Goal: Transaction & Acquisition: Purchase product/service

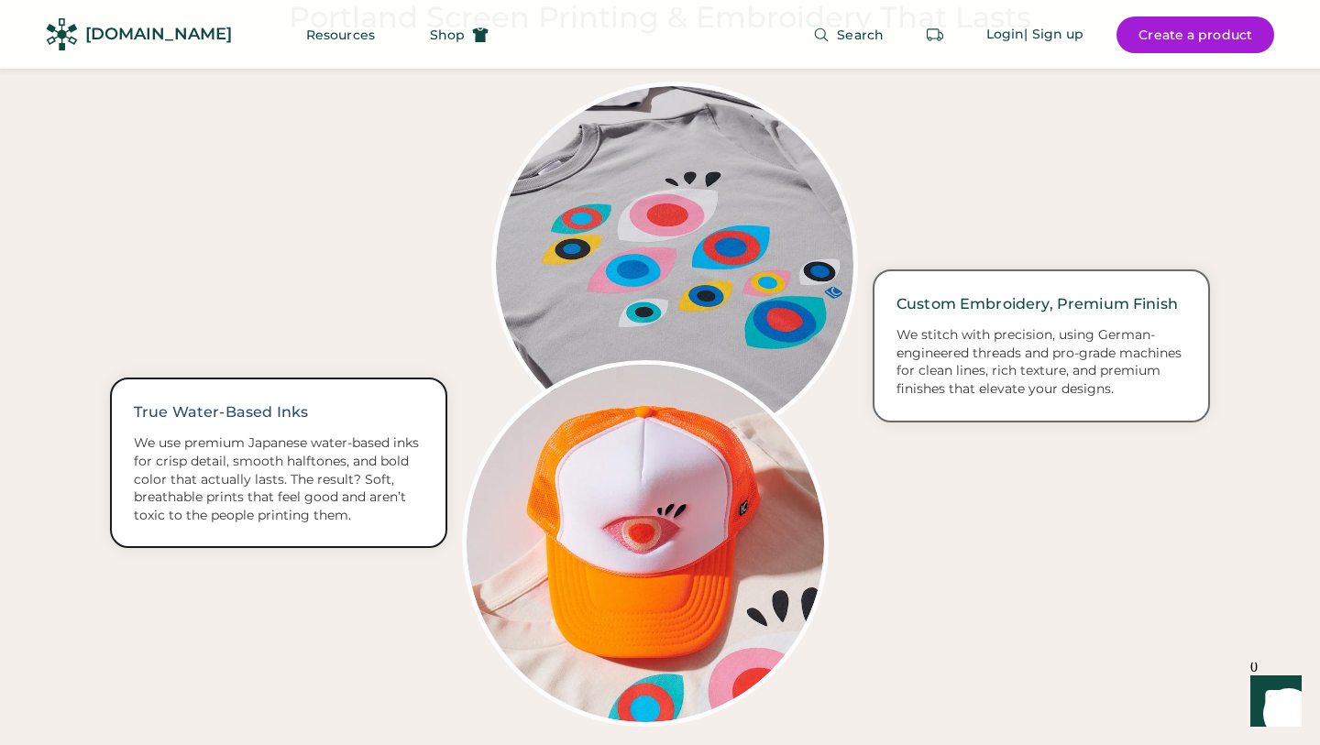
scroll to position [2896, 0]
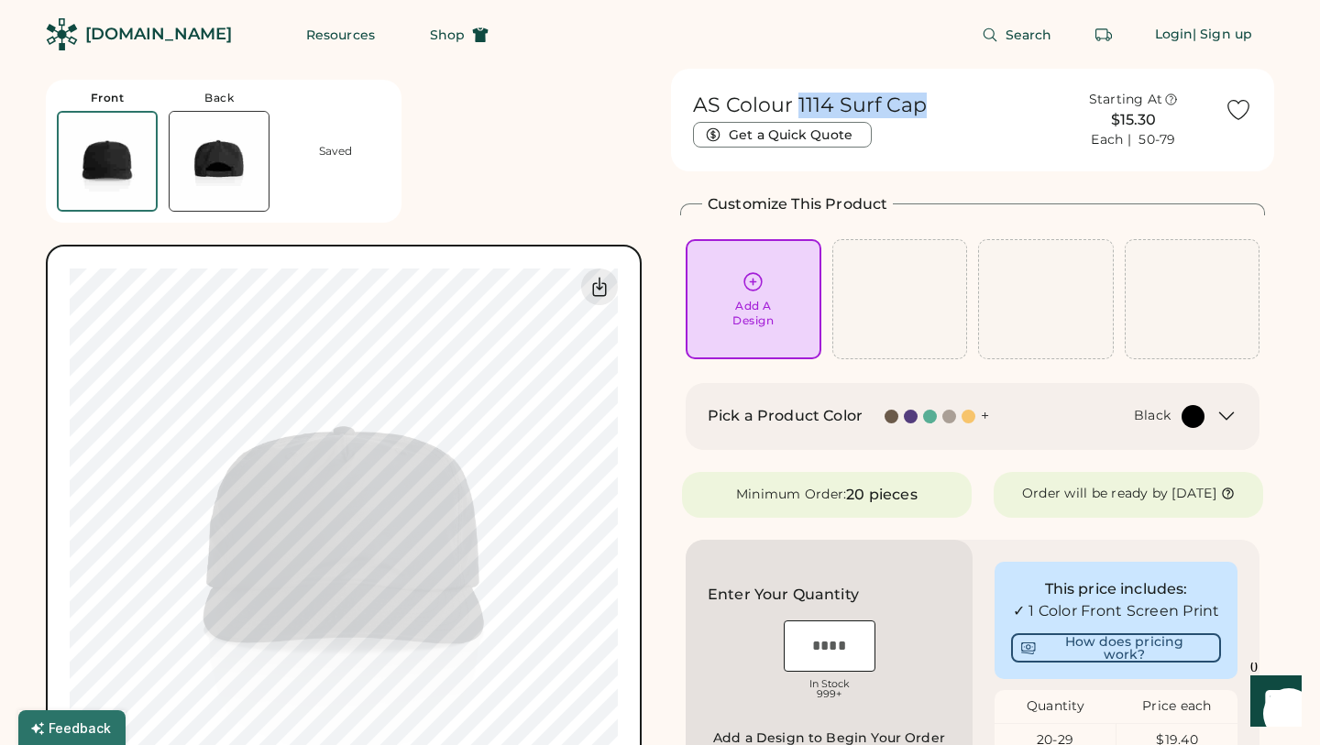
drag, startPoint x: 797, startPoint y: 104, endPoint x: 925, endPoint y: 113, distance: 128.7
click at [925, 113] on div "AS Colour 1114 Surf Cap Get a Quick Quote" at bounding box center [867, 120] width 349 height 55
copy h1 "1114 Surf Cap"
click at [931, 413] on div at bounding box center [930, 417] width 14 height 14
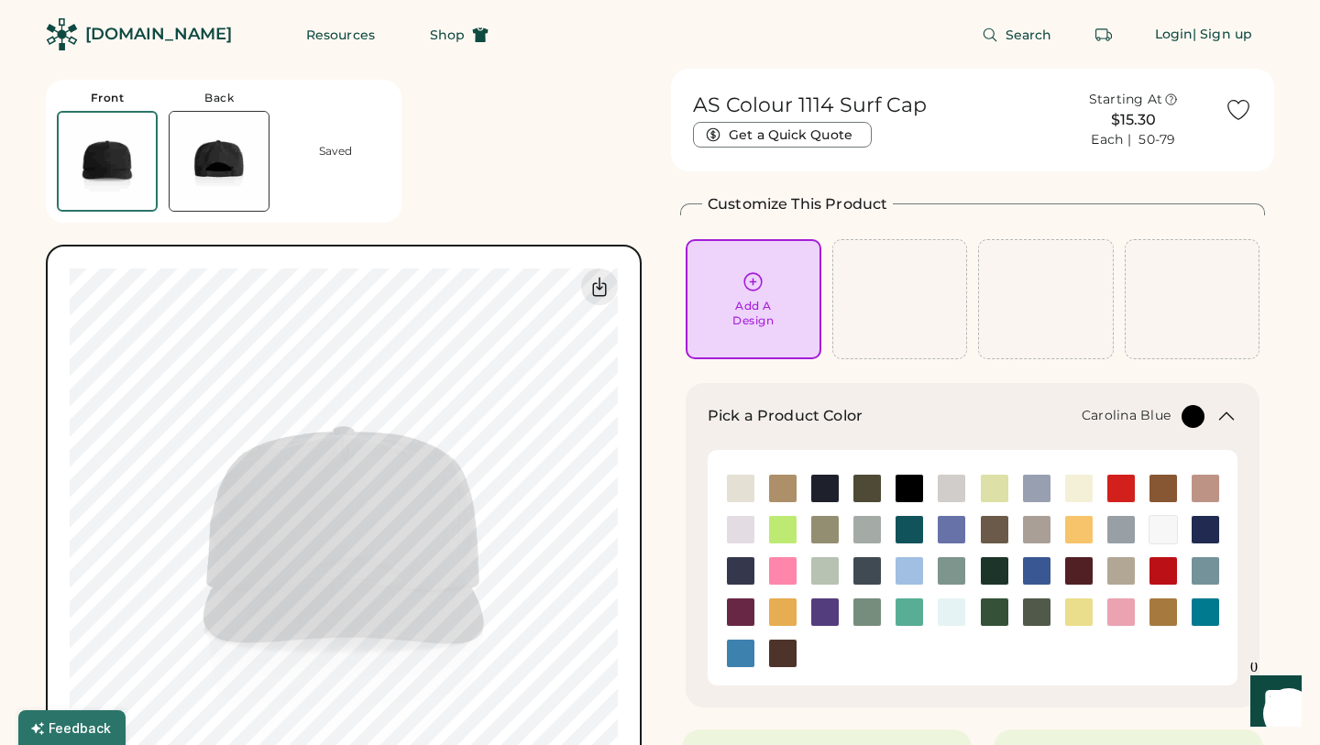
click at [911, 568] on img at bounding box center [910, 571] width 28 height 28
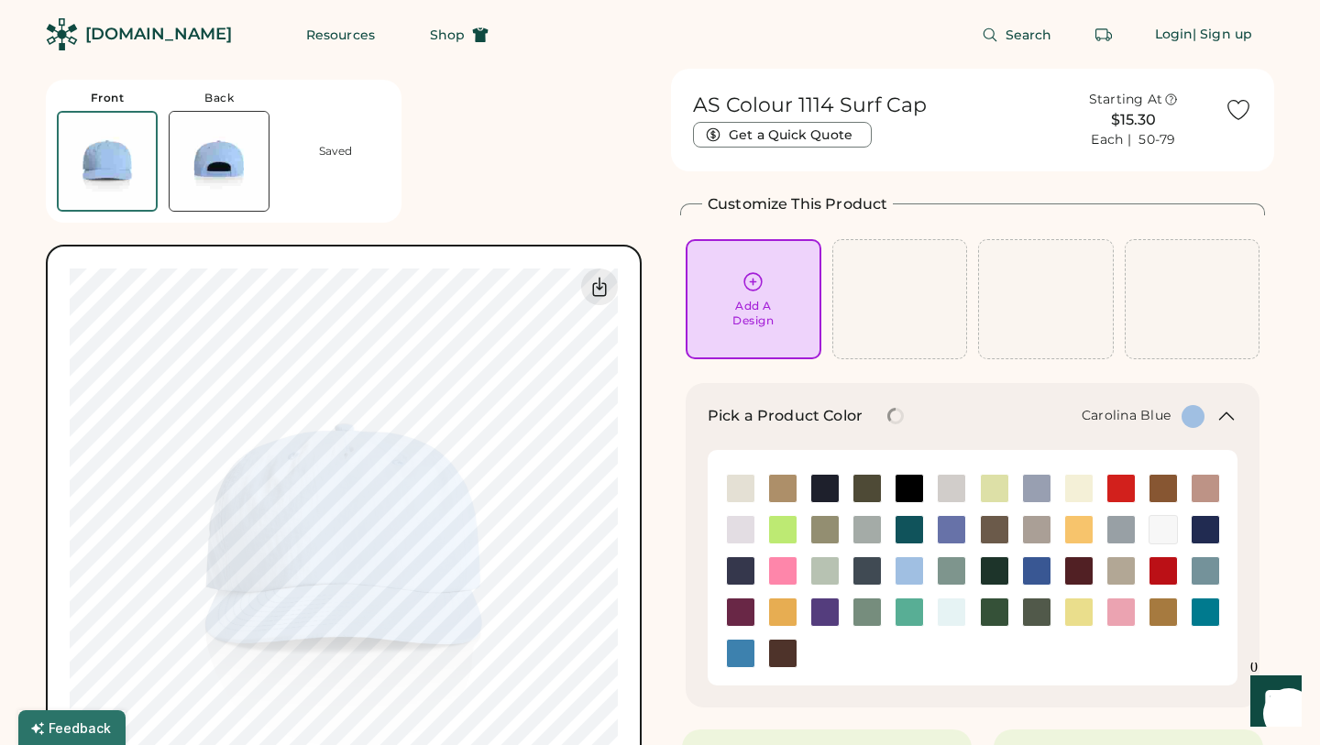
scroll to position [64, 0]
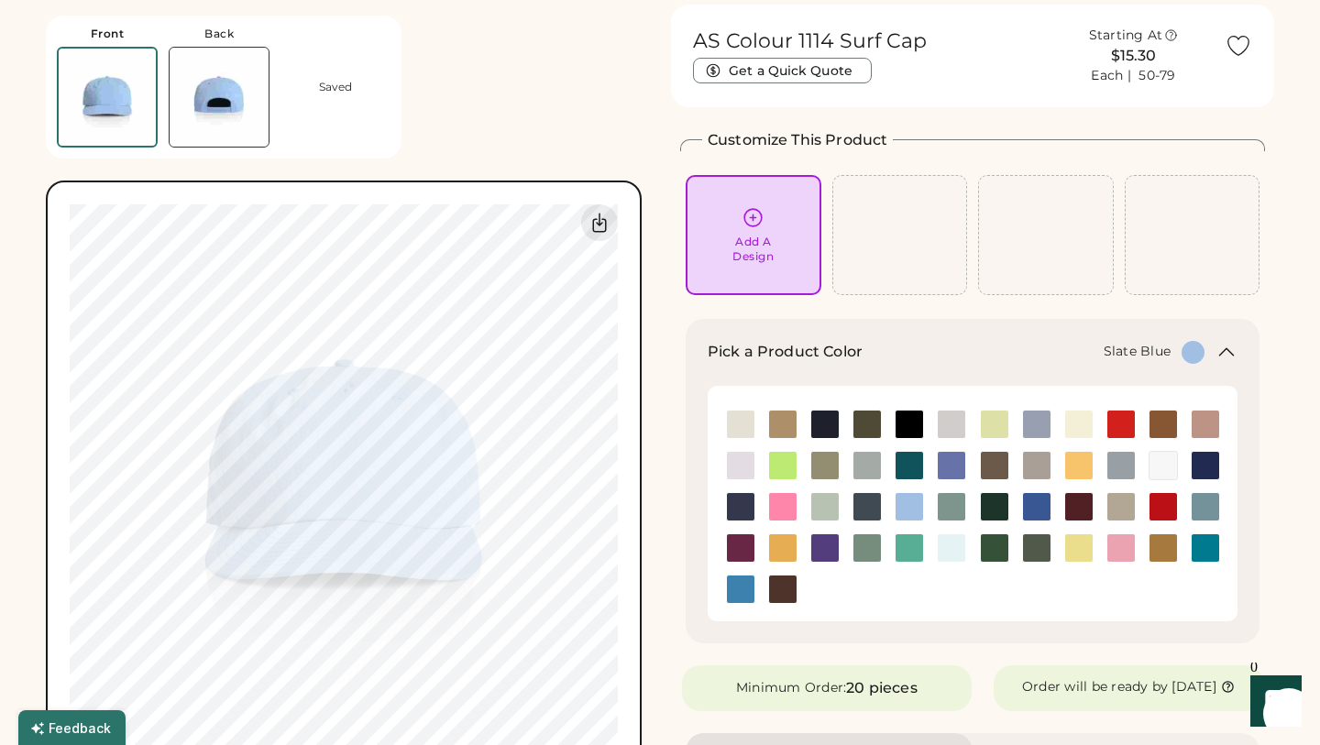
click at [1210, 503] on img at bounding box center [1206, 507] width 28 height 28
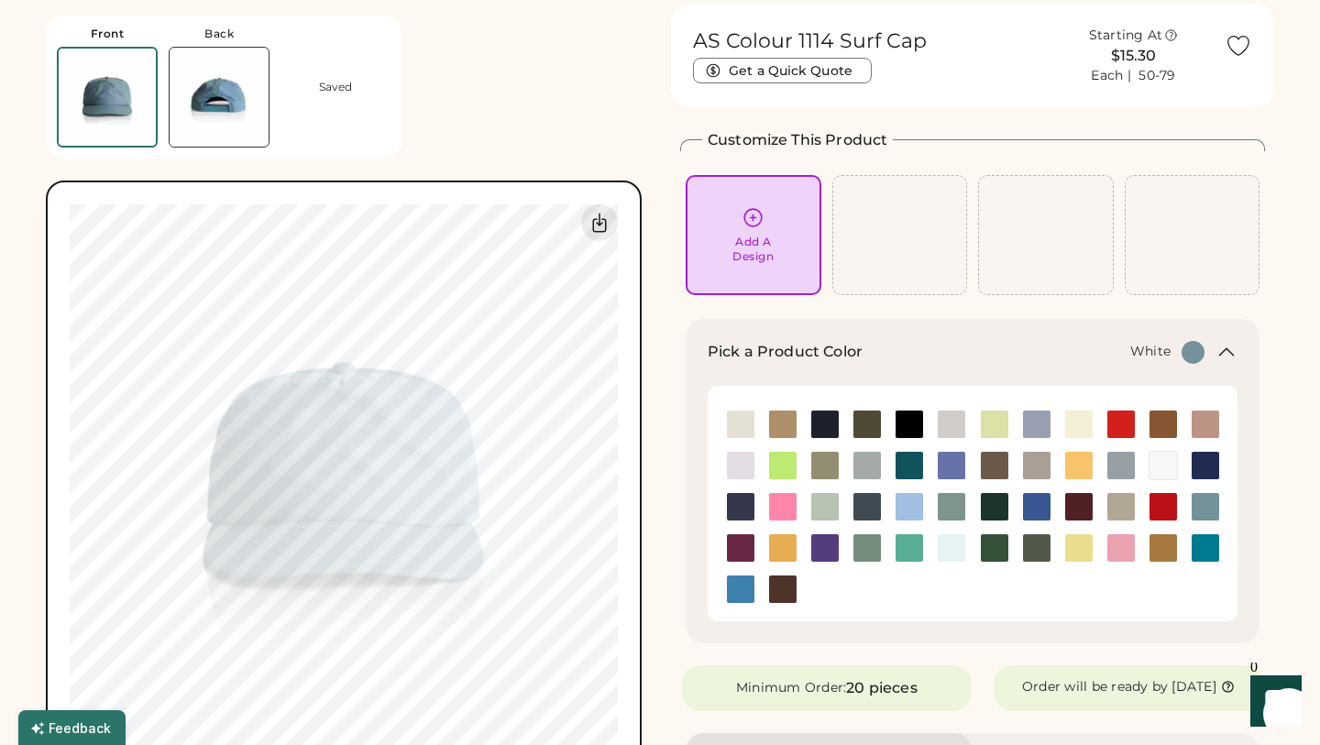
click at [1160, 465] on img at bounding box center [1164, 466] width 28 height 28
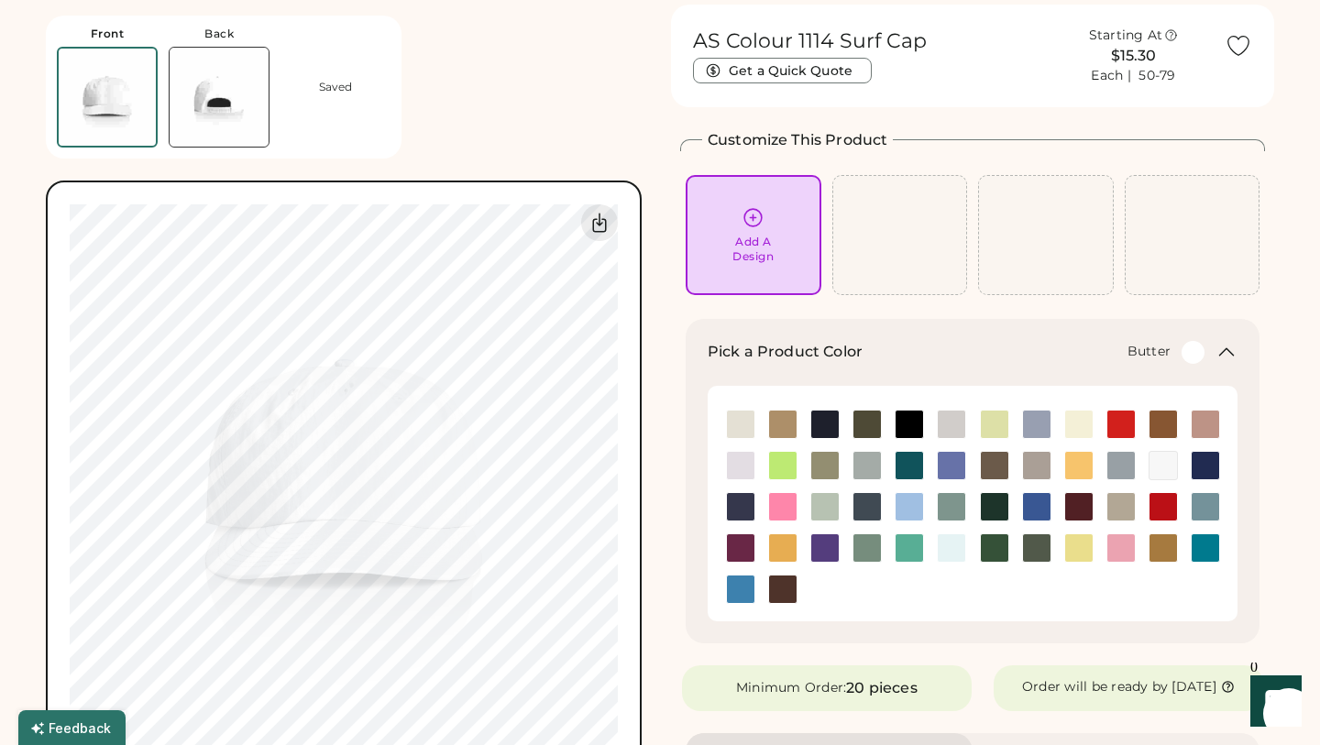
click at [1074, 431] on img at bounding box center [1079, 425] width 28 height 28
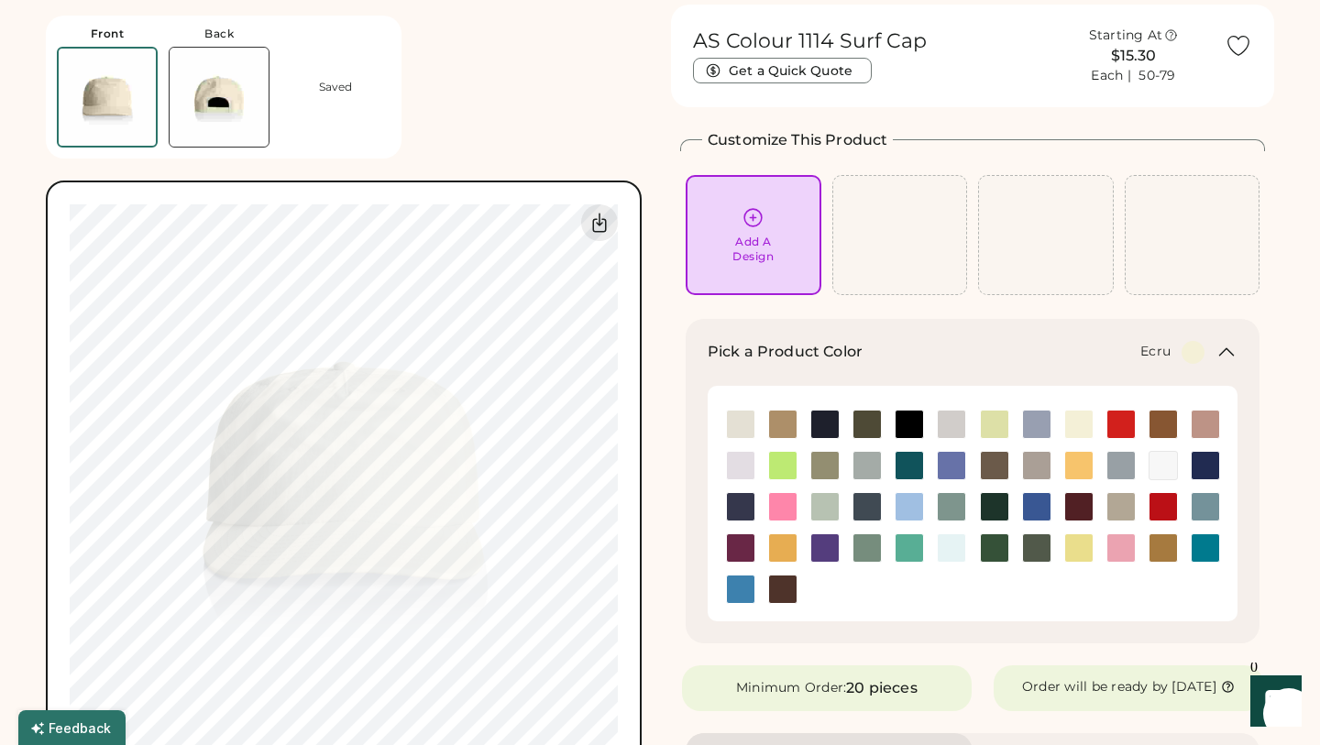
click at [734, 423] on img at bounding box center [741, 425] width 28 height 28
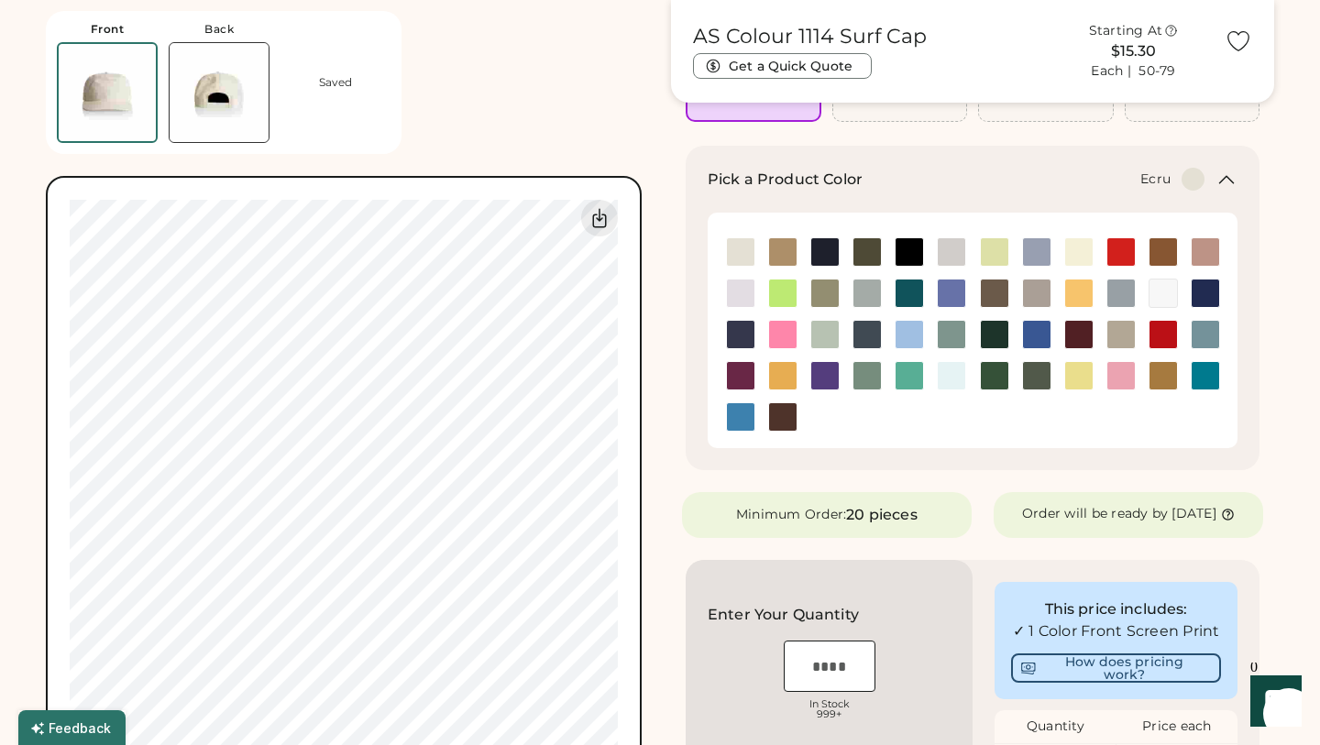
scroll to position [247, 0]
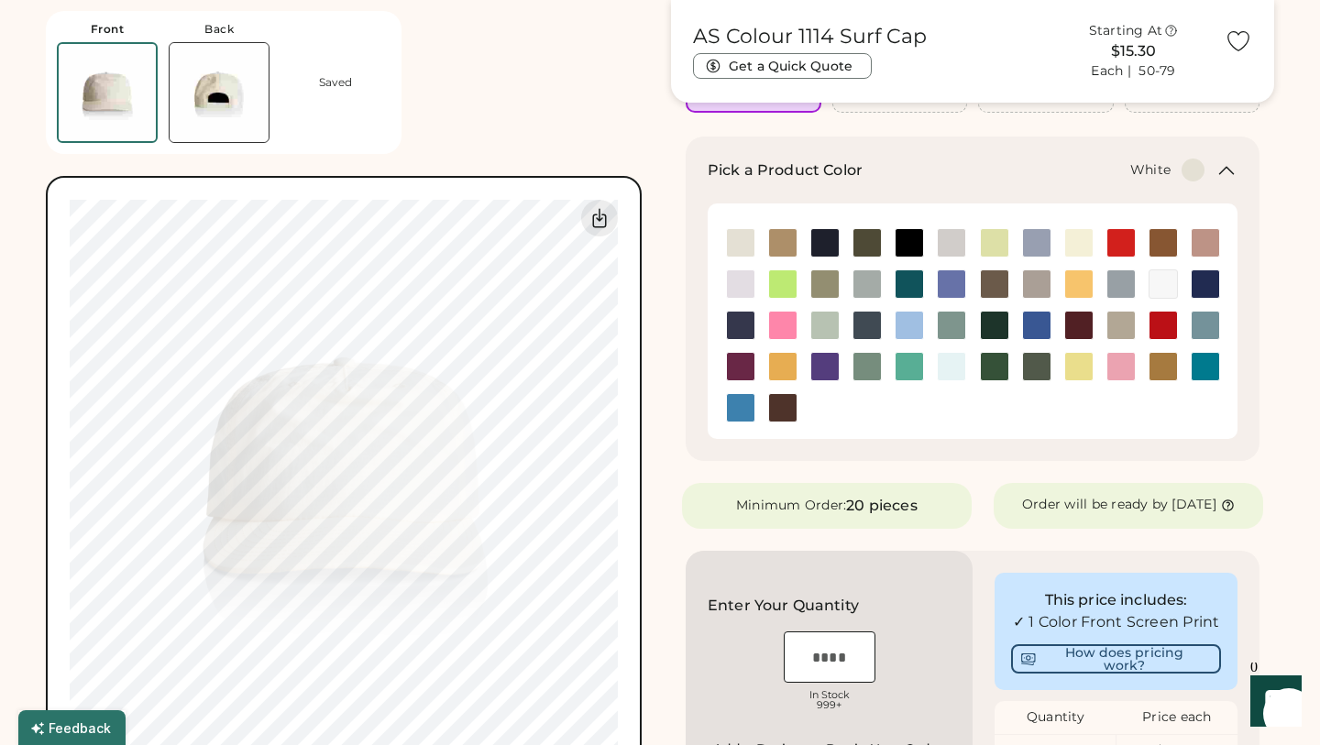
click at [1163, 279] on img at bounding box center [1164, 284] width 28 height 28
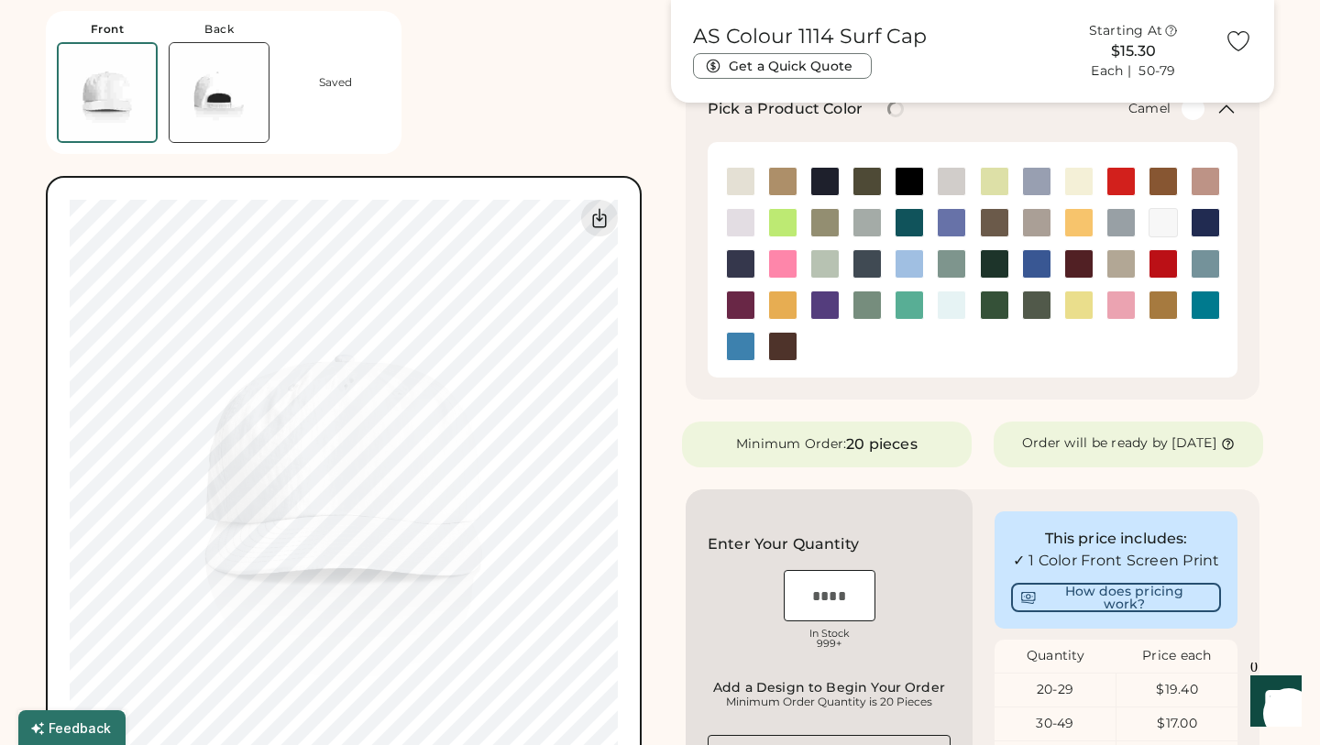
scroll to position [298, 0]
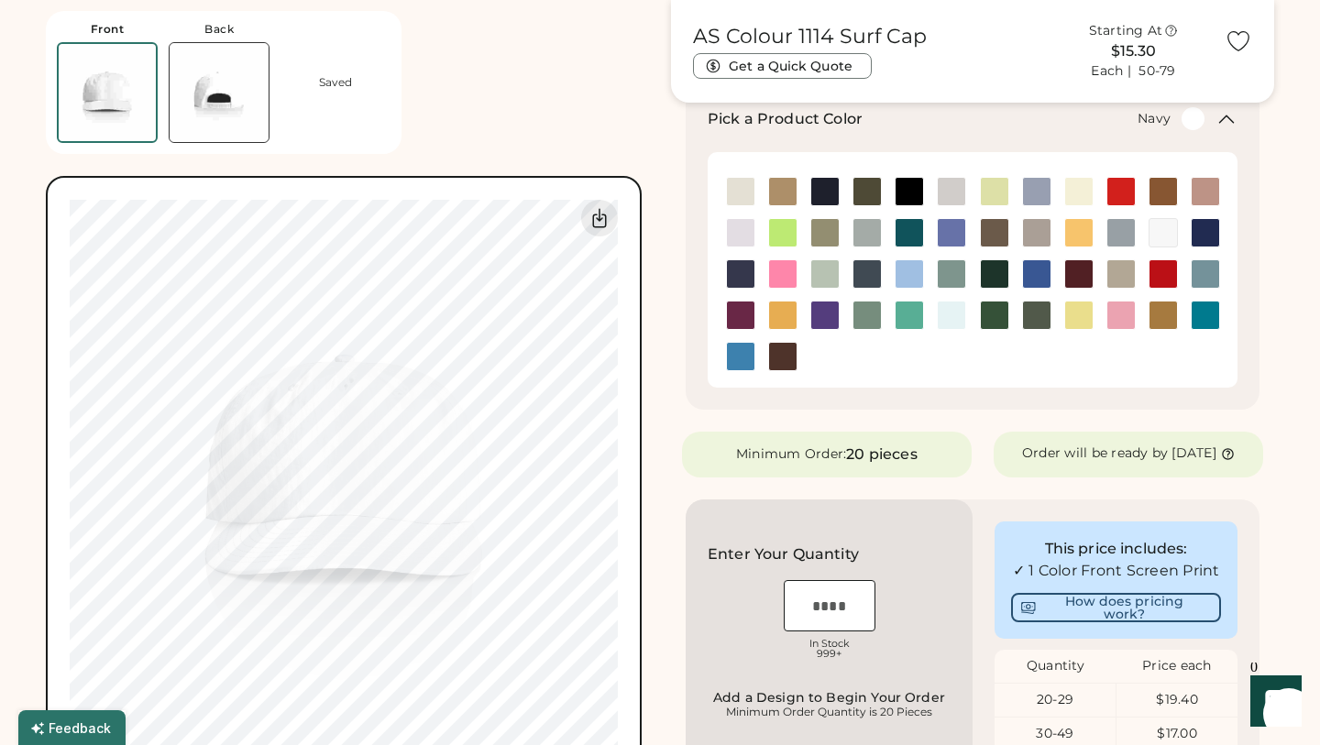
click at [825, 187] on img at bounding box center [825, 192] width 28 height 28
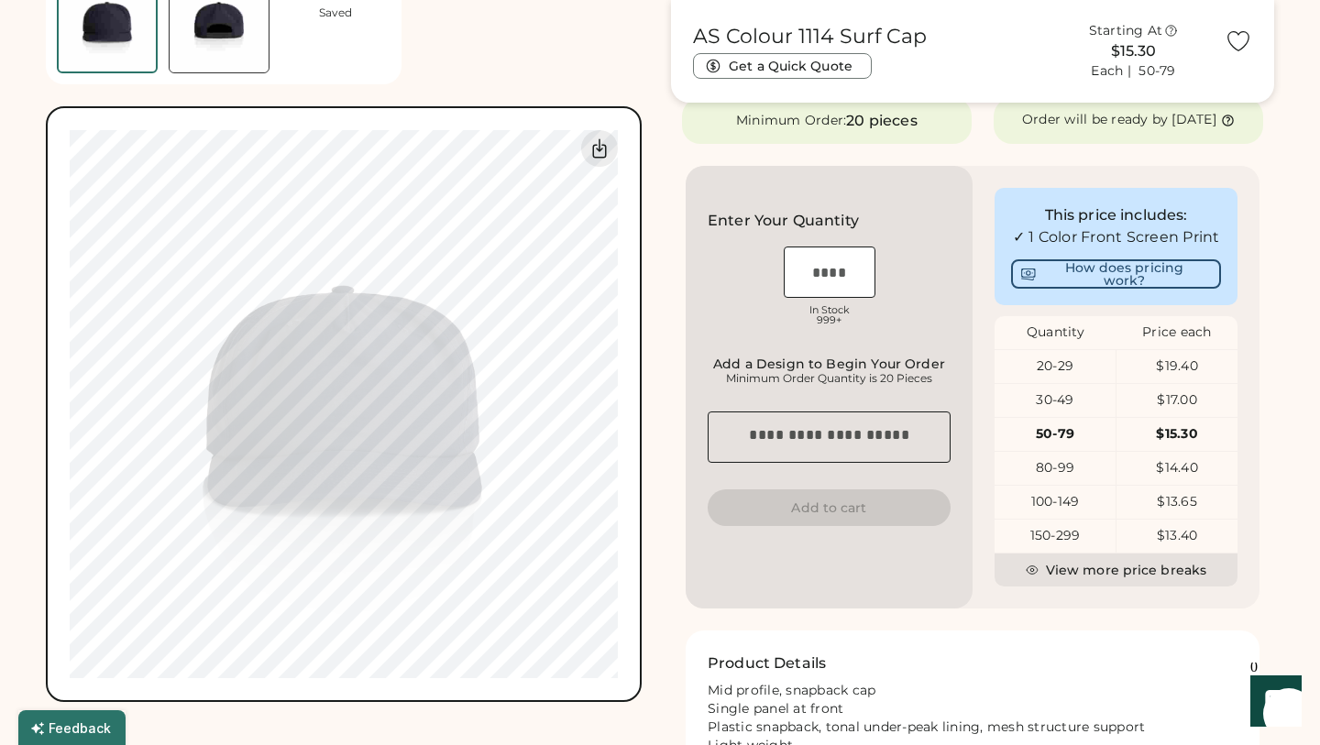
scroll to position [633, 0]
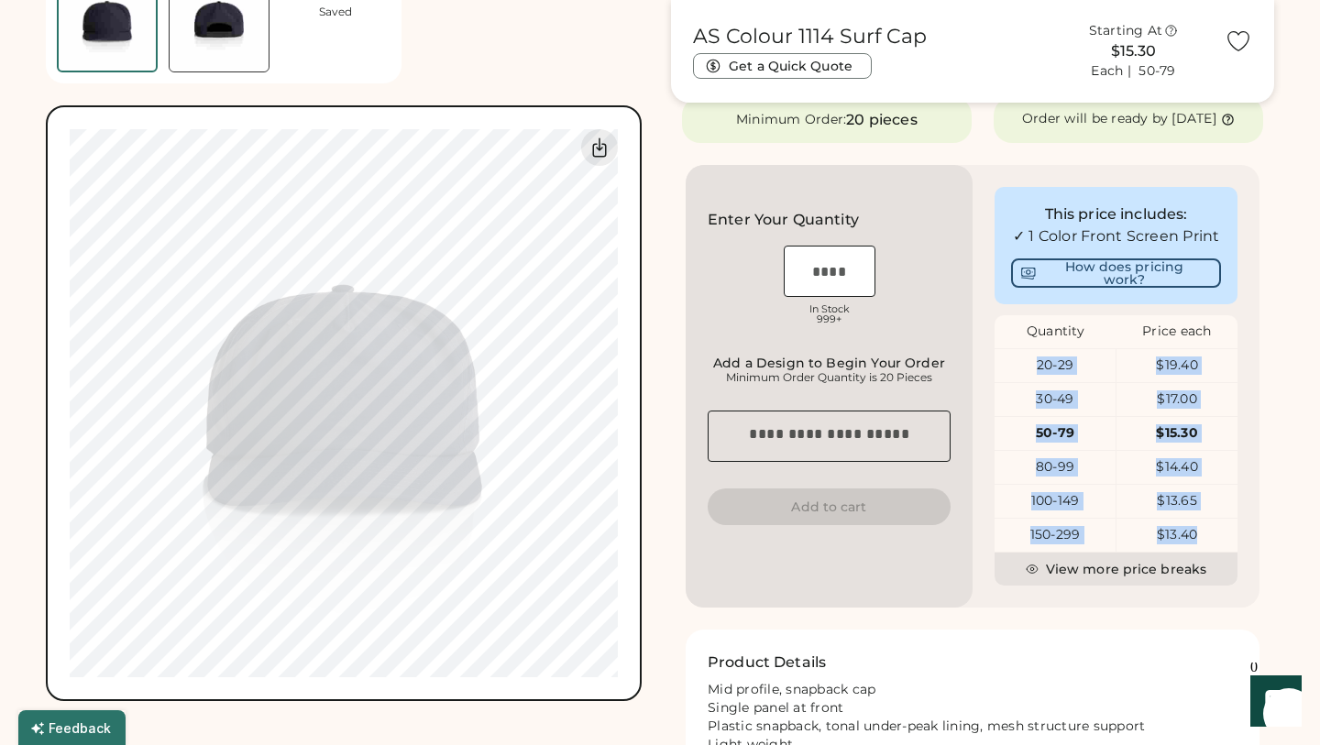
drag, startPoint x: 1210, startPoint y: 548, endPoint x: 1016, endPoint y: 373, distance: 261.6
click at [1016, 373] on div "20-29 $19.40 30-49 $17.00 50-79 $15.30 80-99 $14.40 100-149 $13.65 150-299 $13.…" at bounding box center [1116, 450] width 243 height 204
copy div "20-29 $19.40 30-49 $17.00 50-79 $15.30 80-99 $14.40 100-149 $13.65 150-299 $13.…"
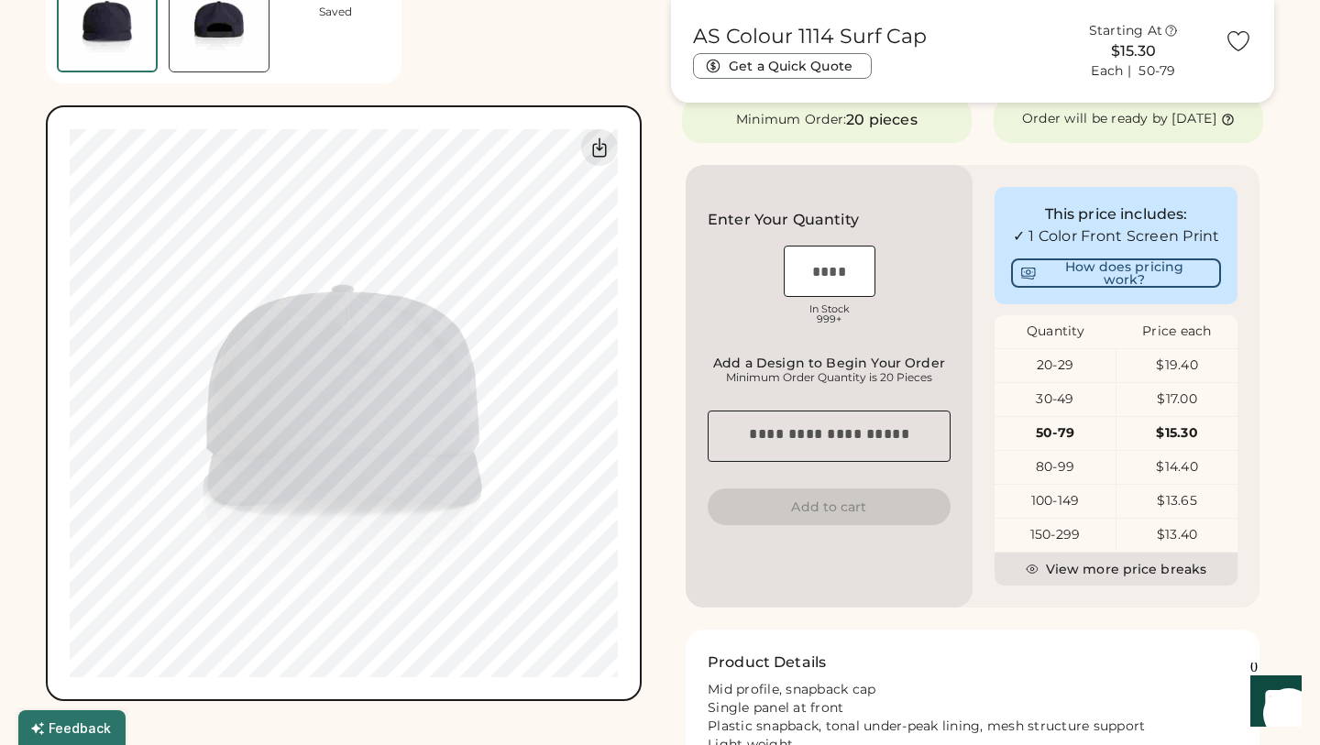
click at [1263, 468] on div "AS Colour 1114 Surf Cap Get a Quick Quote Starting At $15.30 Each | 50-79 Custo…" at bounding box center [972, 179] width 603 height 1486
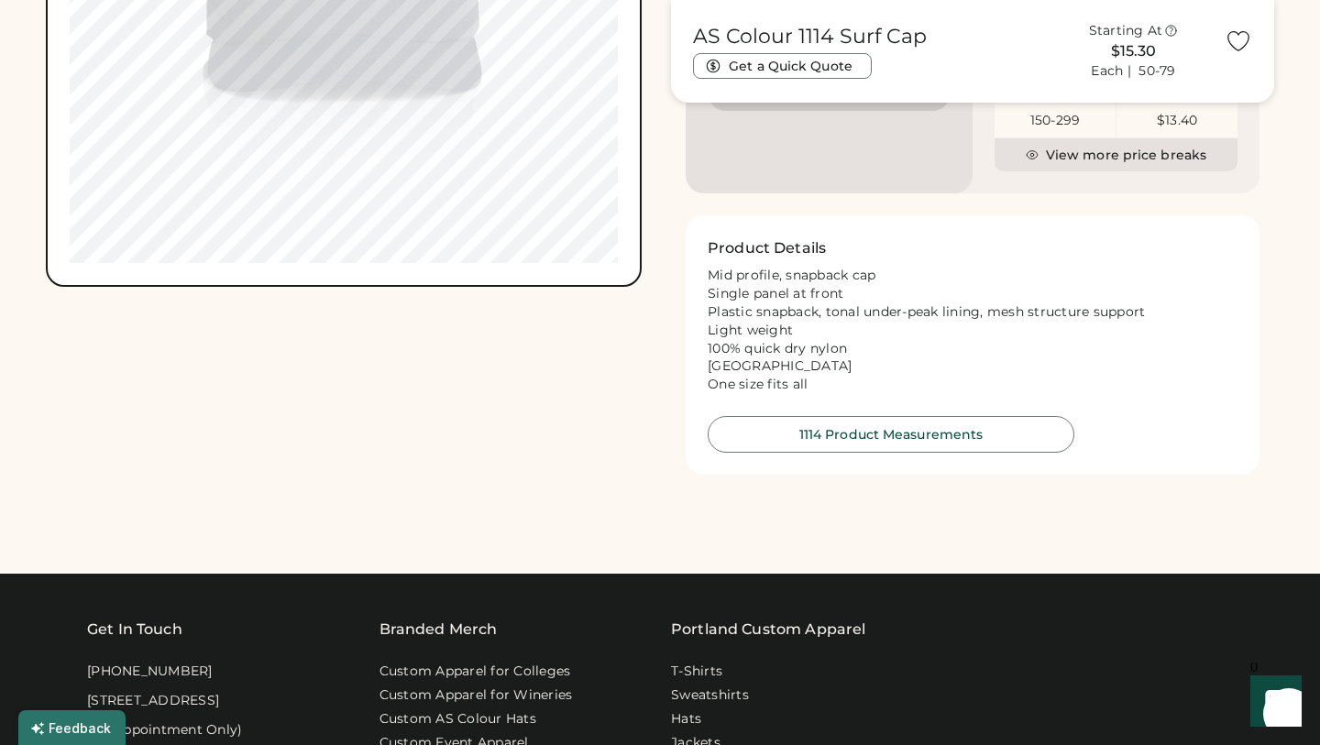
scroll to position [1049, 0]
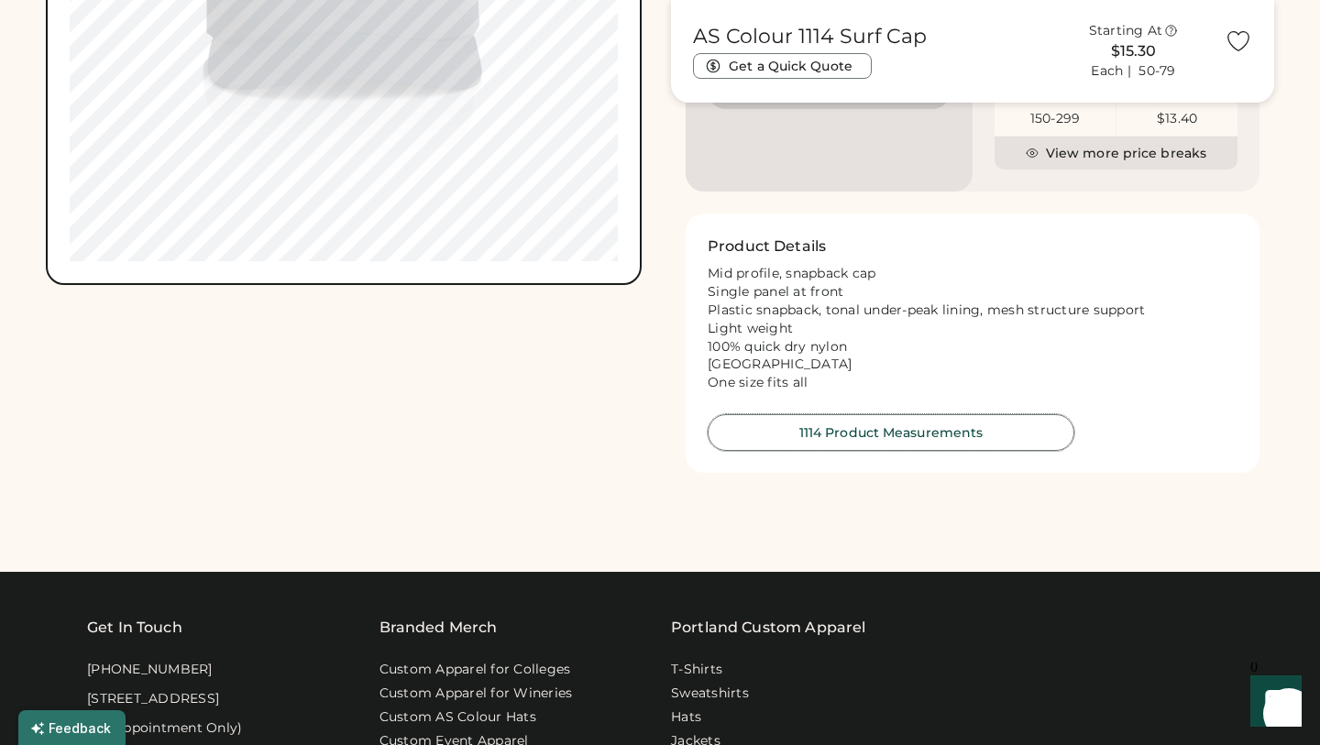
click at [892, 449] on button "1114 Product Measurements" at bounding box center [891, 432] width 367 height 37
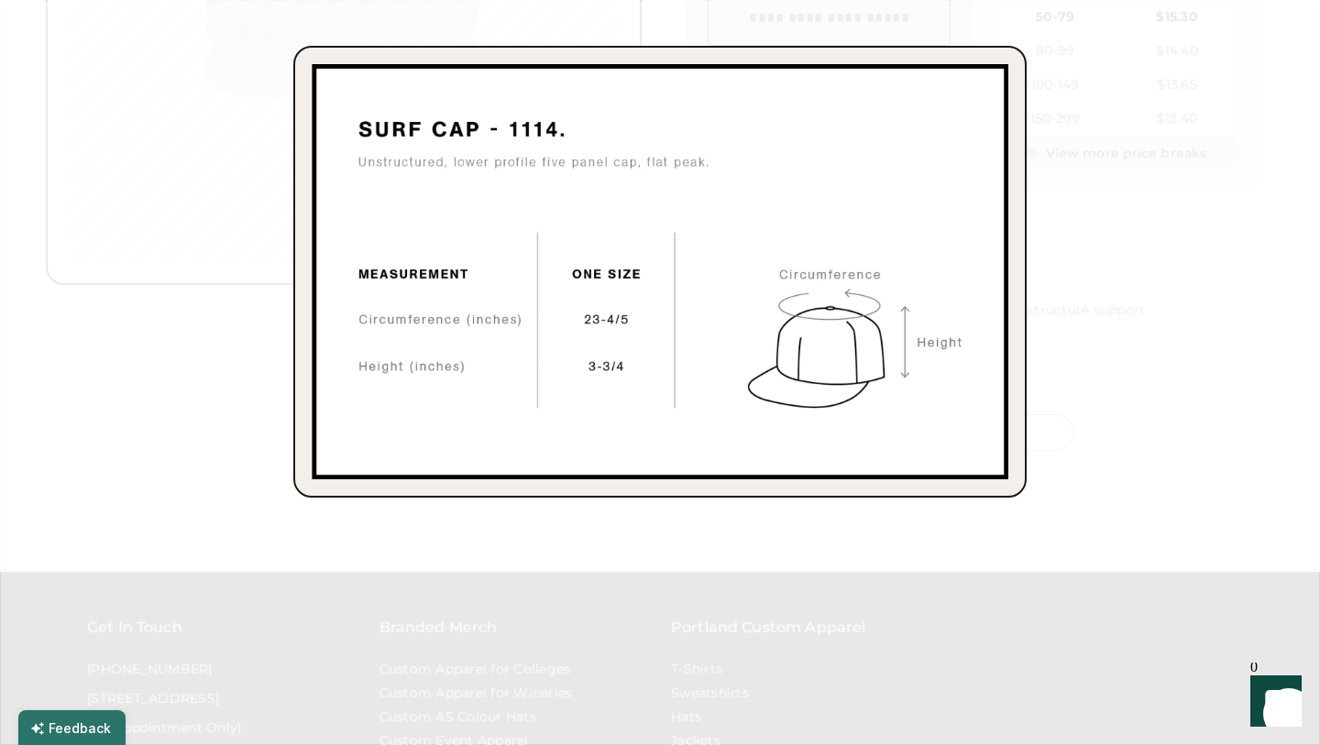
click at [1097, 324] on div at bounding box center [660, 372] width 1320 height 745
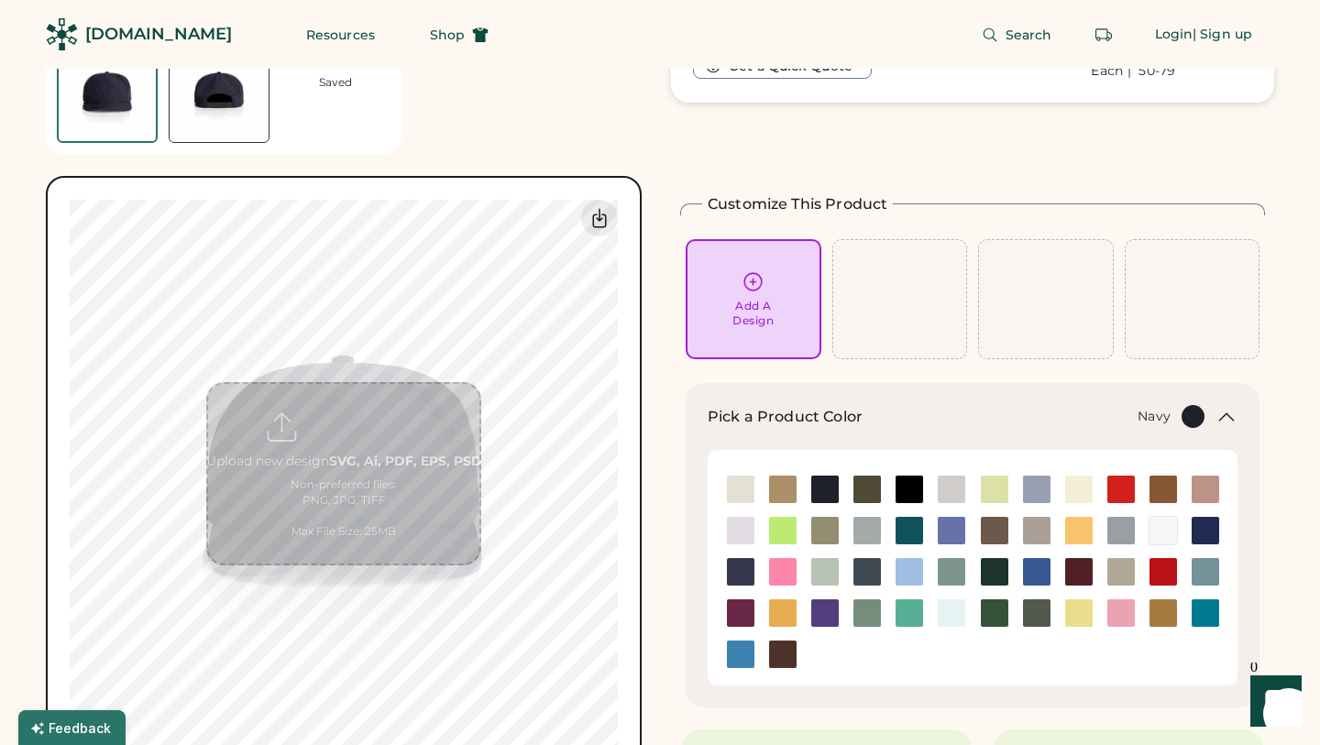
scroll to position [147, 0]
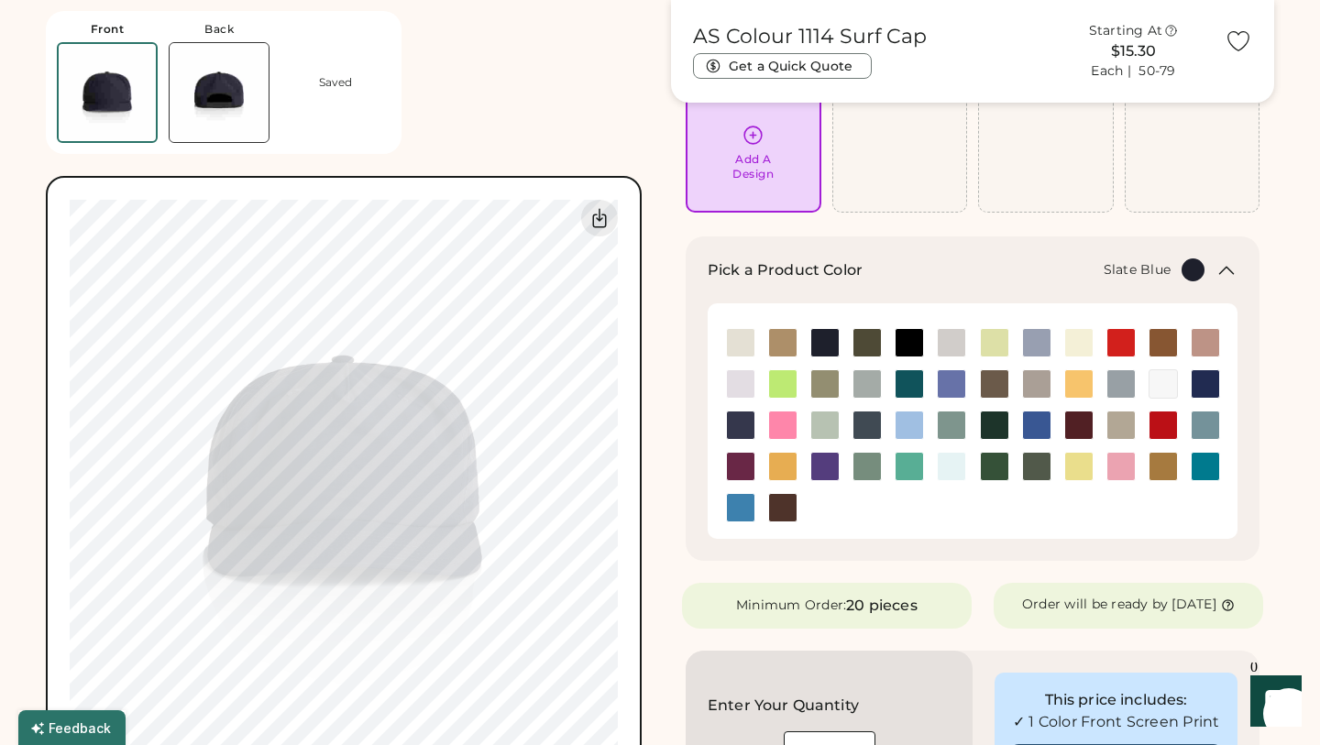
click at [1199, 416] on img at bounding box center [1206, 426] width 28 height 28
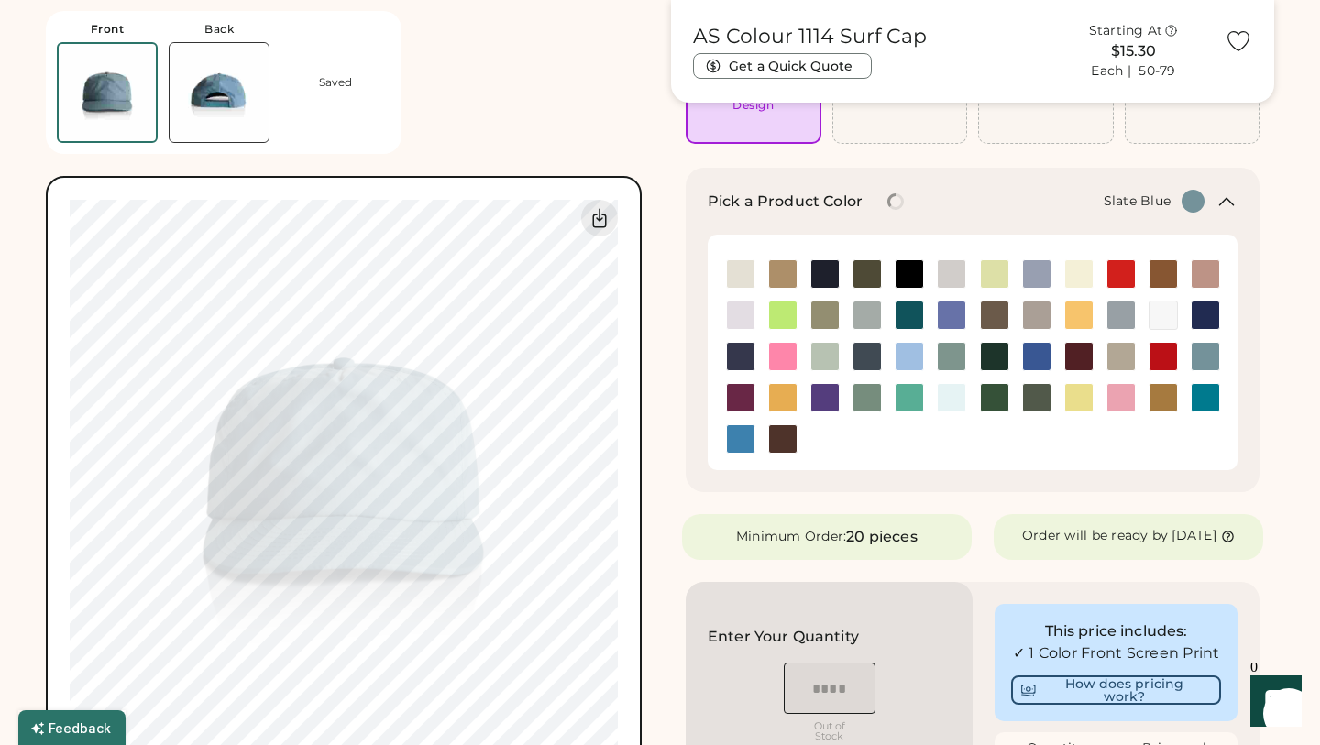
scroll to position [228, 0]
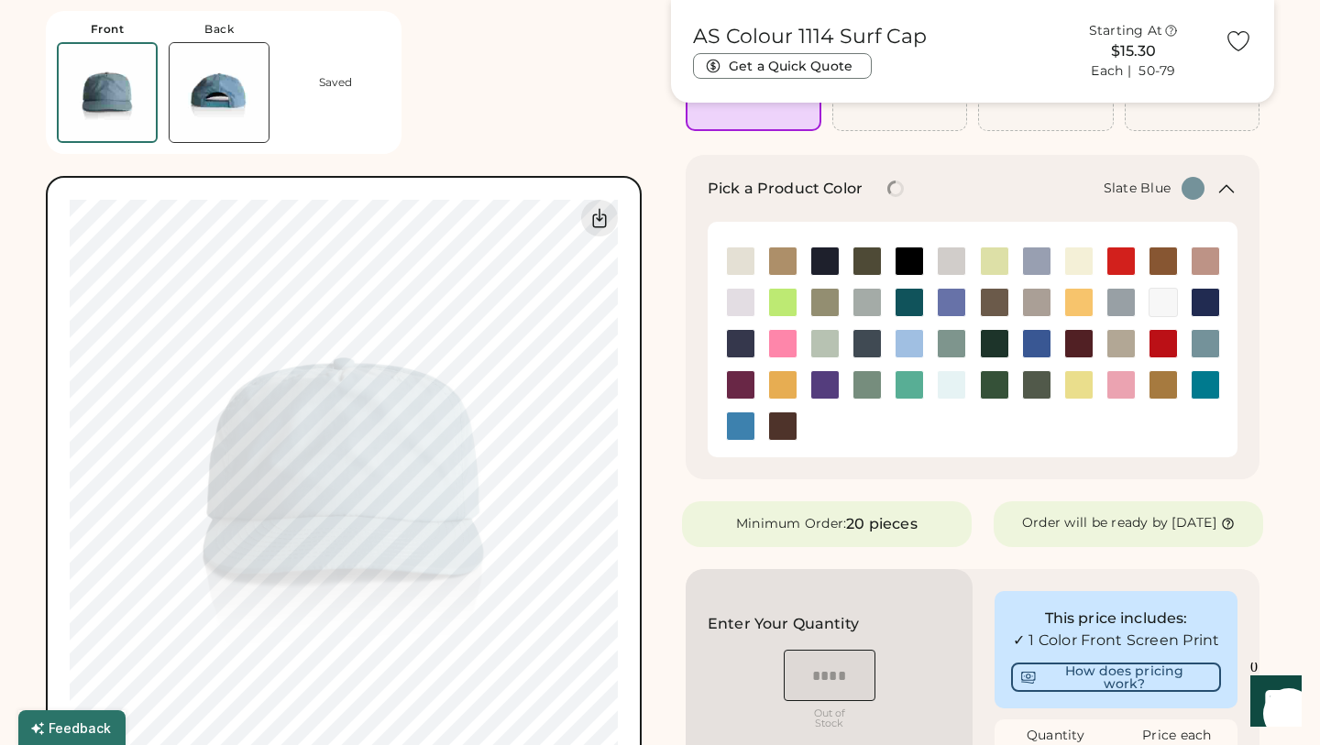
click at [230, 113] on img at bounding box center [219, 92] width 99 height 99
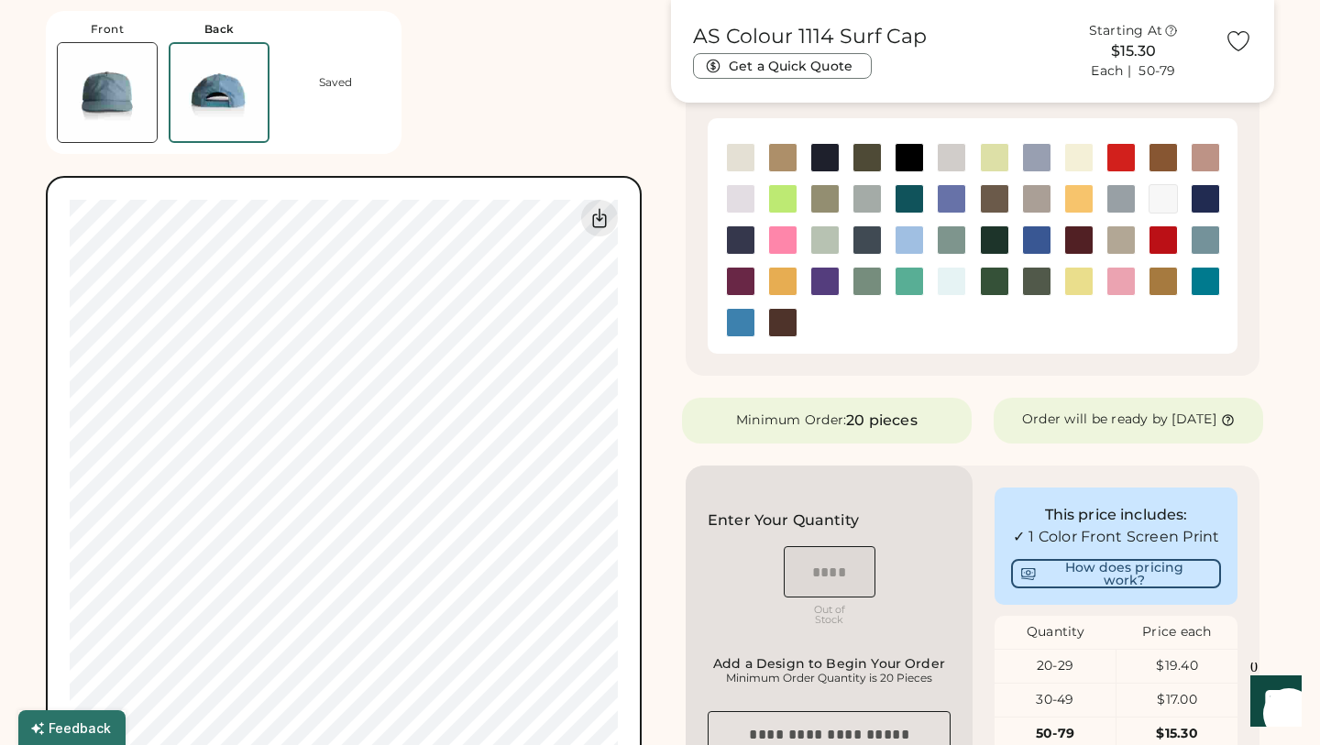
scroll to position [336, 0]
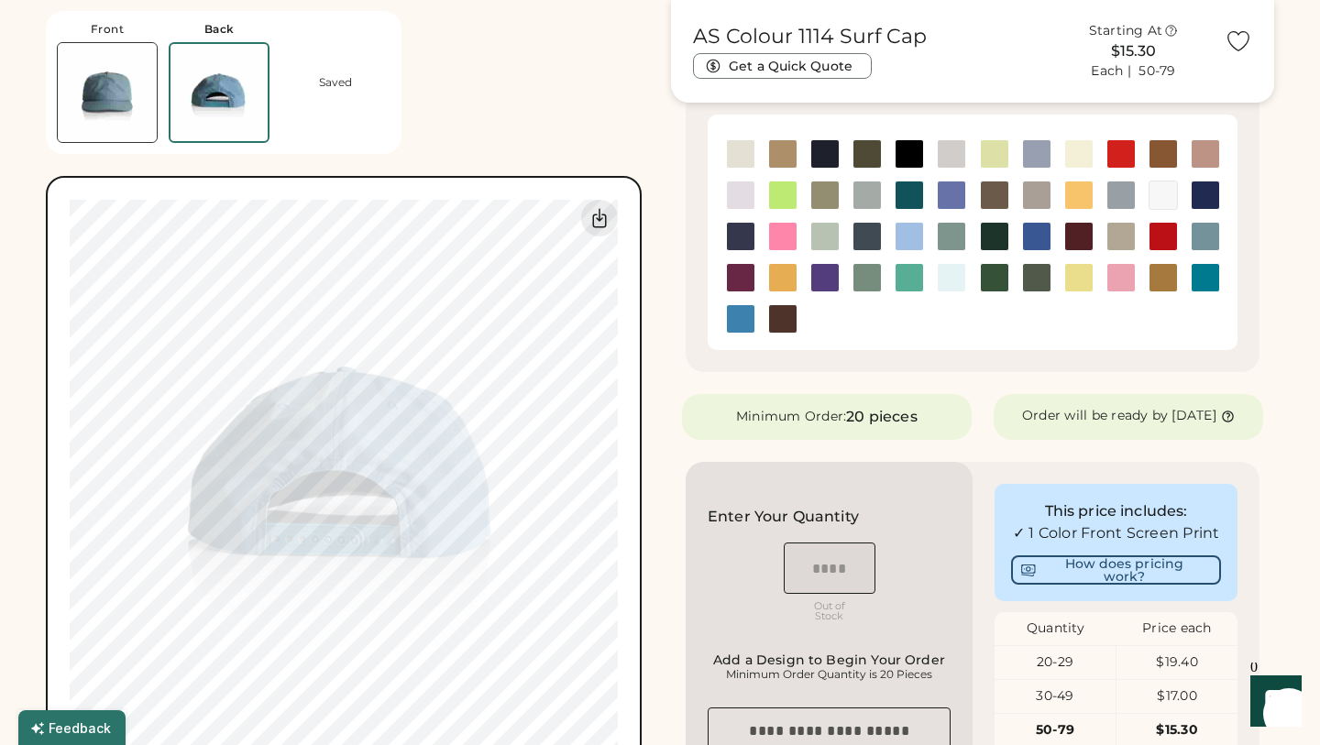
click at [1207, 233] on img at bounding box center [1206, 237] width 28 height 28
click at [746, 324] on img at bounding box center [741, 319] width 28 height 28
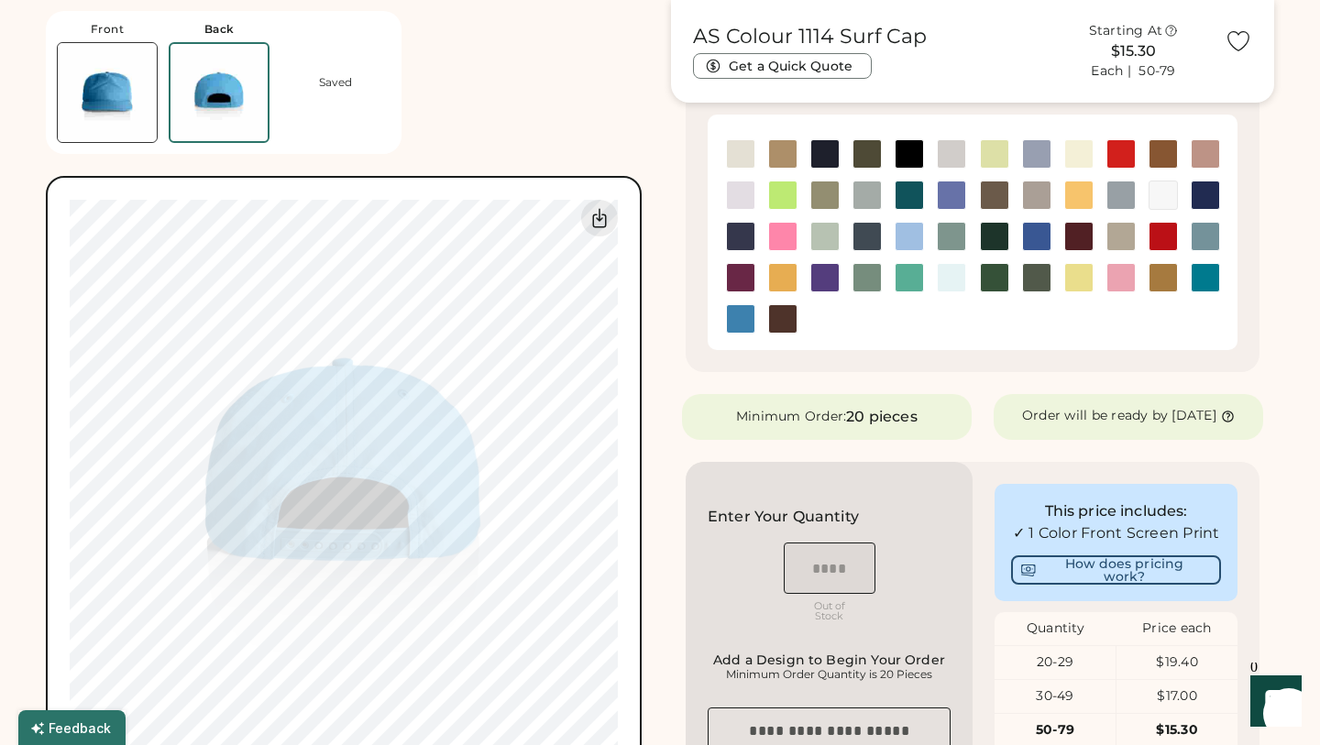
click at [909, 243] on img at bounding box center [910, 237] width 28 height 28
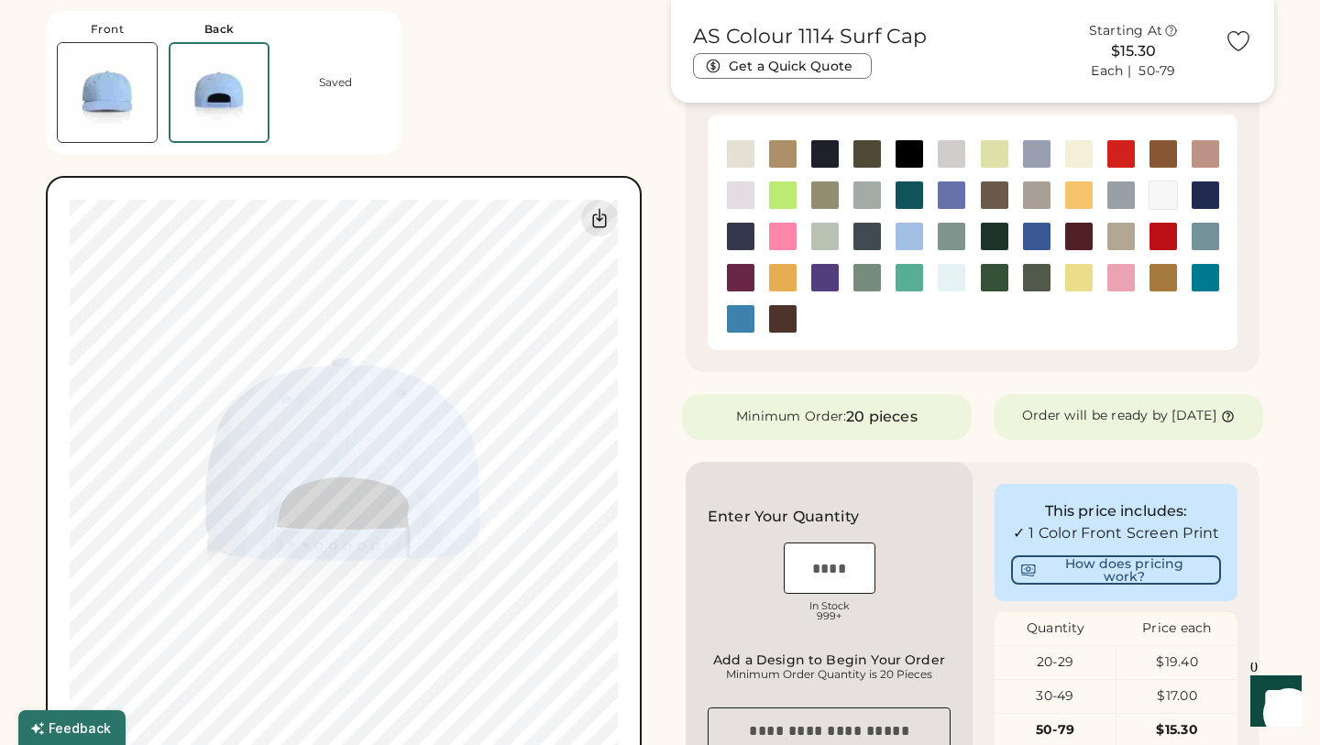
click at [953, 192] on img at bounding box center [952, 196] width 28 height 28
click at [1042, 156] on img at bounding box center [1037, 154] width 28 height 28
click at [953, 186] on img at bounding box center [952, 196] width 28 height 28
click at [909, 185] on img at bounding box center [910, 196] width 28 height 28
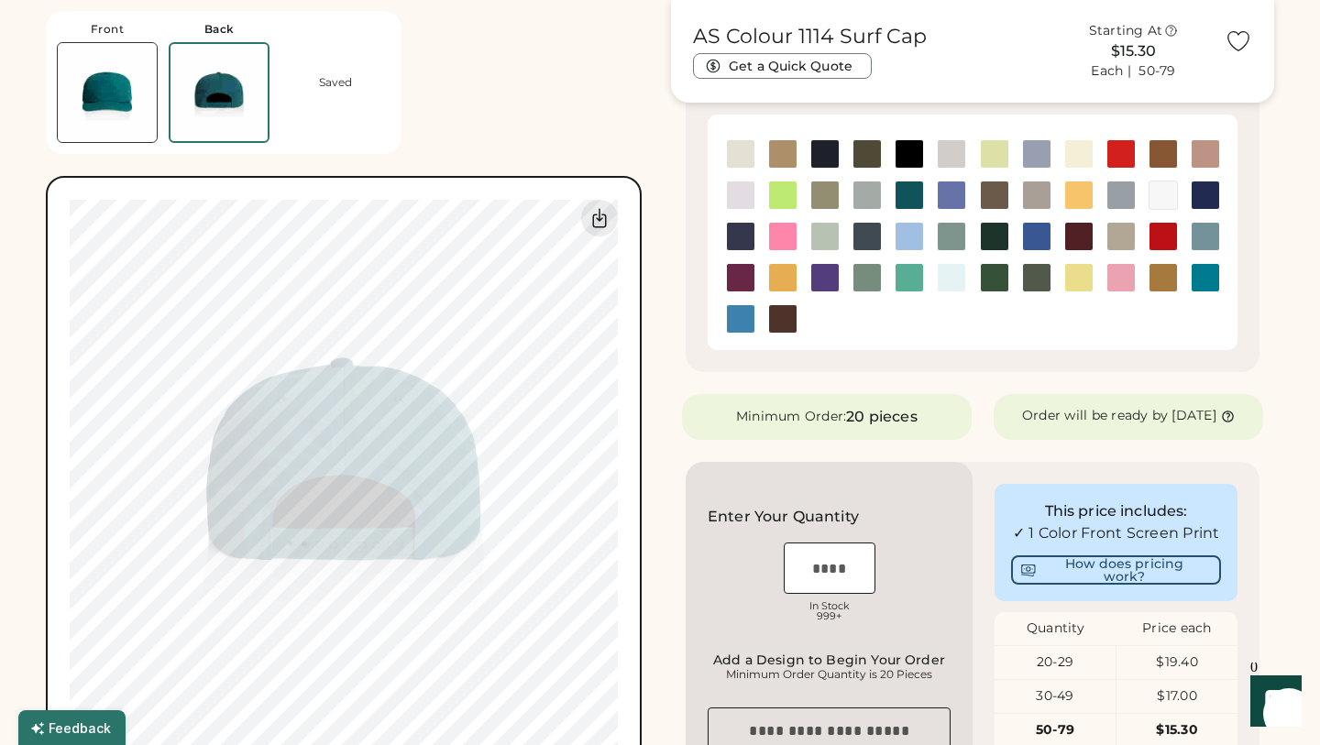
click at [1207, 232] on img at bounding box center [1206, 237] width 28 height 28
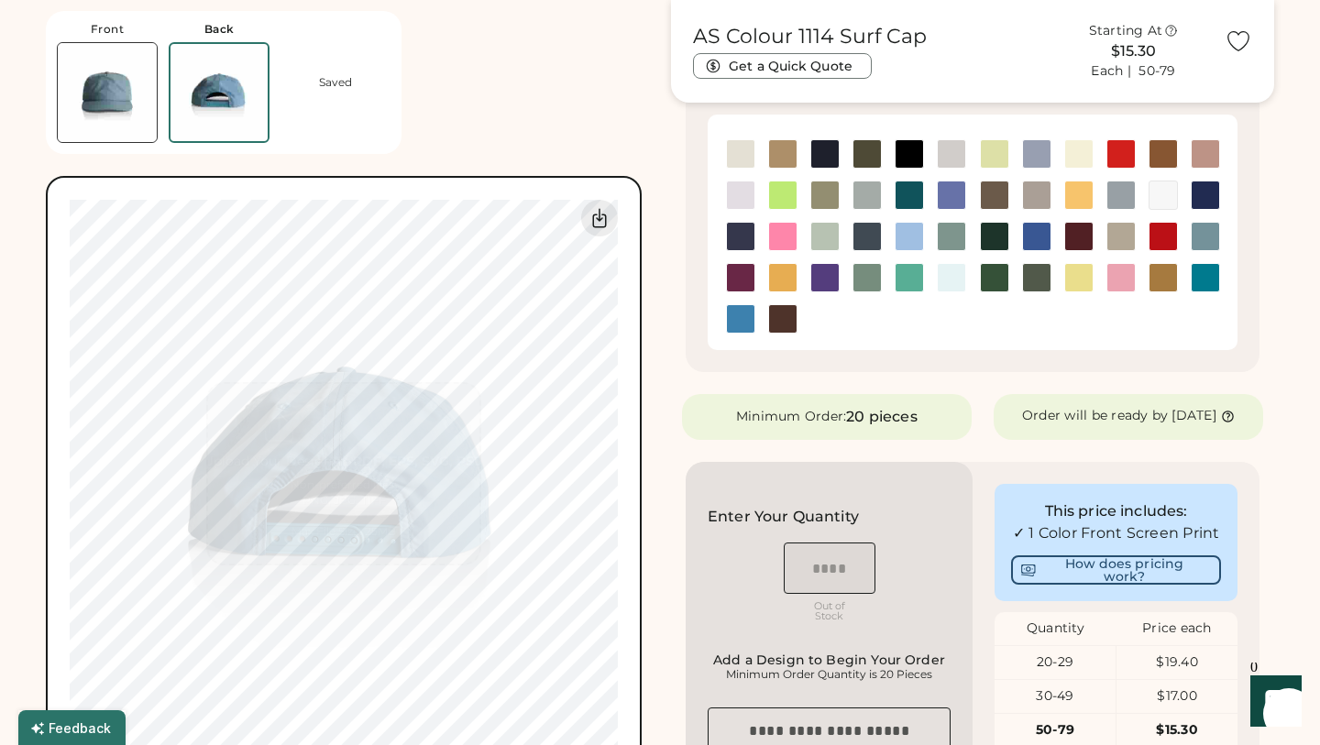
click at [125, 103] on img at bounding box center [107, 92] width 99 height 99
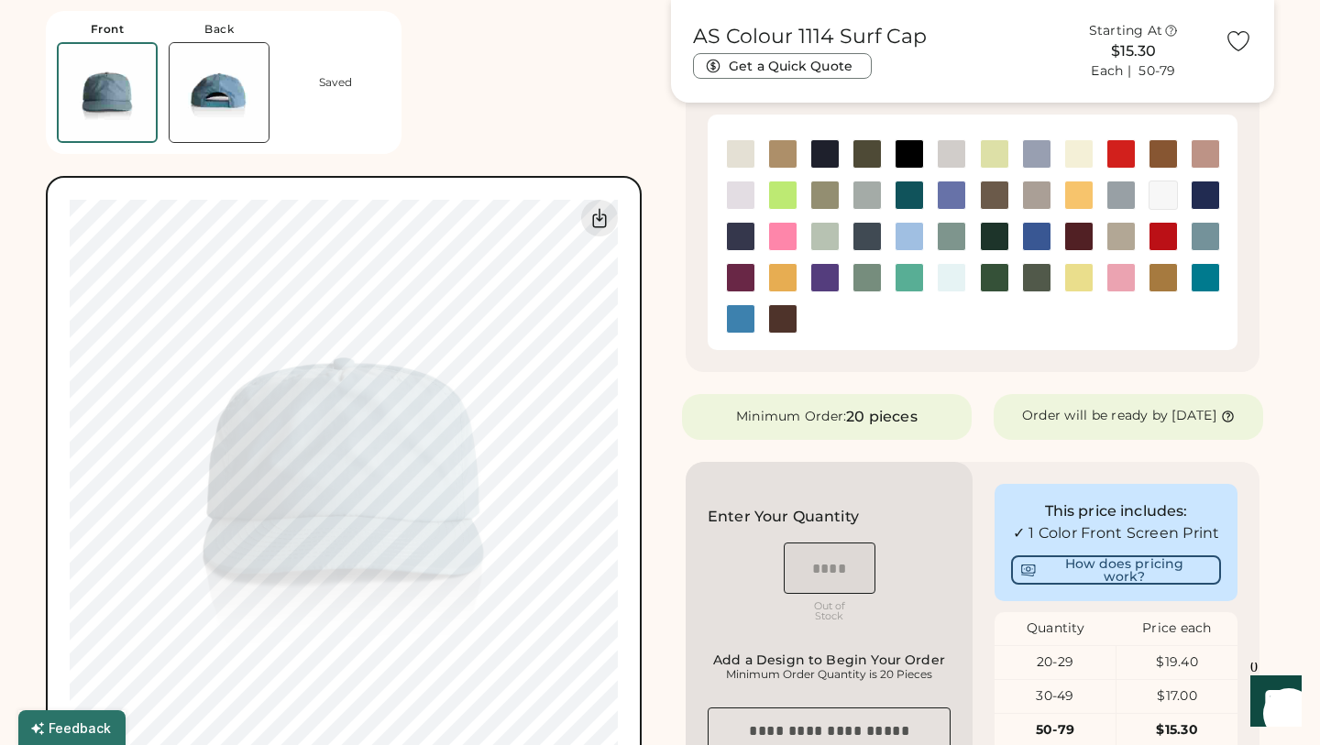
click at [1124, 164] on img at bounding box center [1122, 154] width 28 height 28
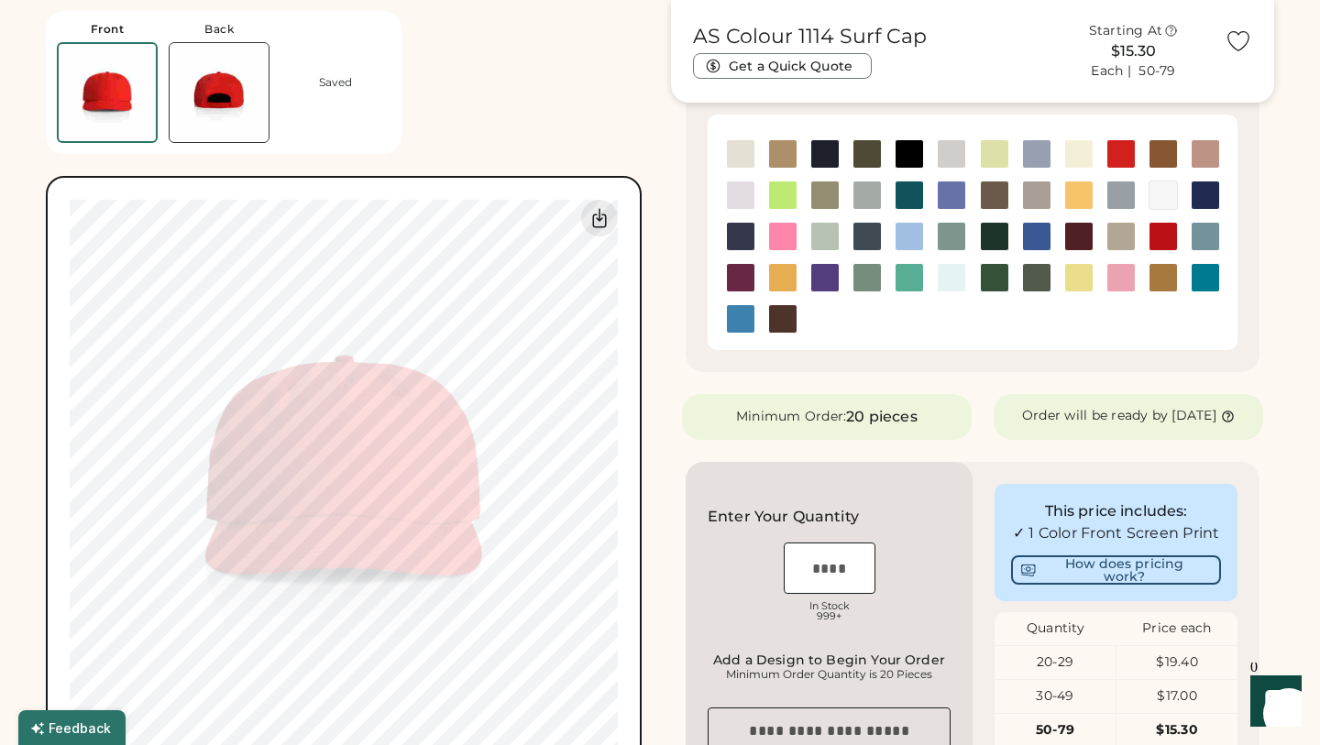
click at [745, 228] on img at bounding box center [741, 237] width 28 height 28
